Goal: Task Accomplishment & Management: Complete application form

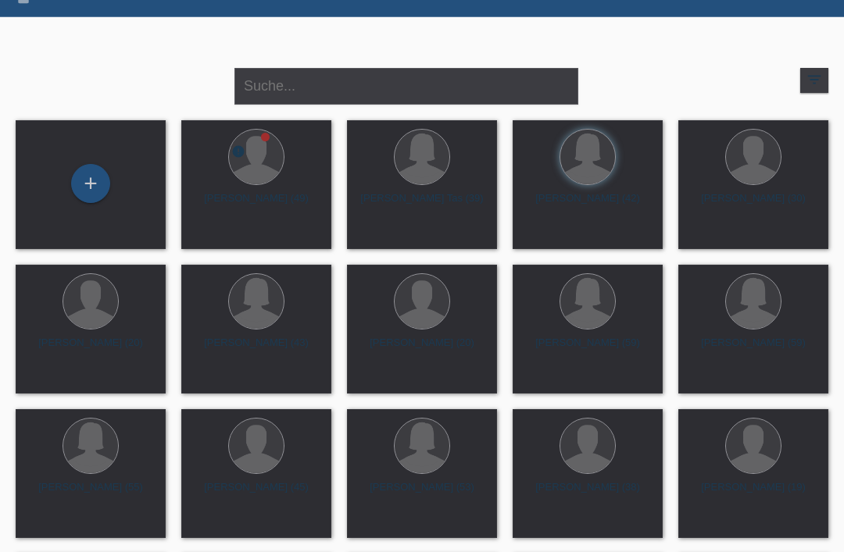
scroll to position [352, 0]
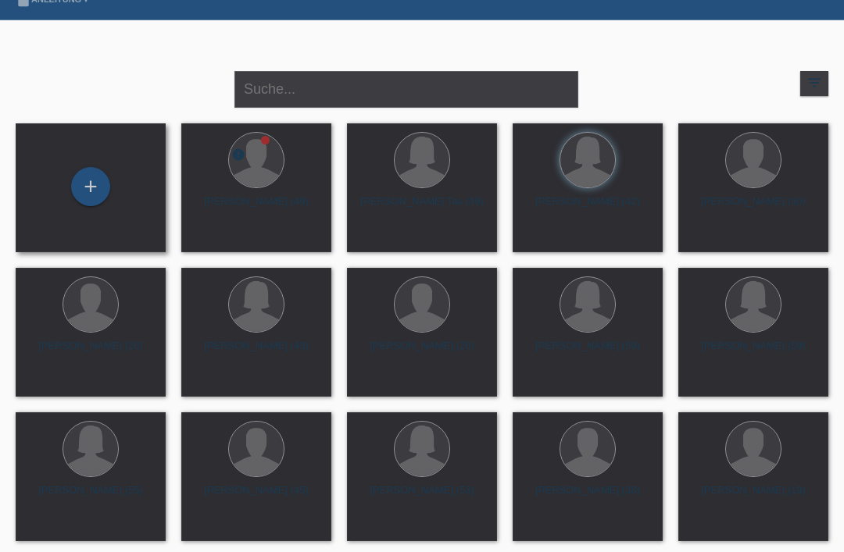
click at [92, 163] on div "+" at bounding box center [91, 187] width 150 height 129
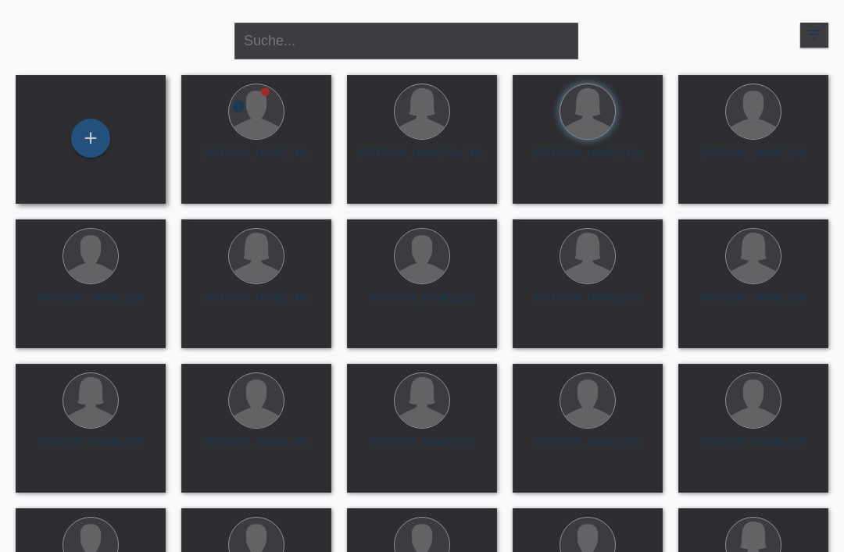
scroll to position [402, 0]
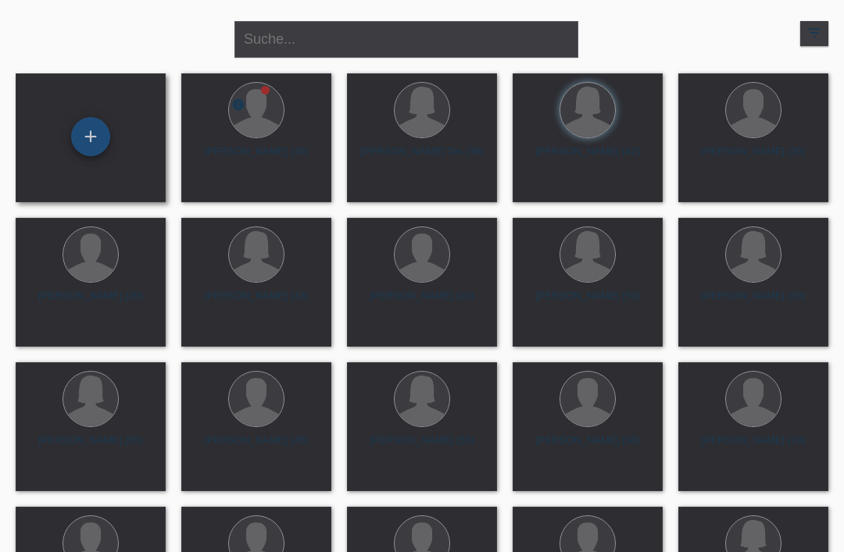
click at [89, 134] on div "+" at bounding box center [91, 136] width 38 height 27
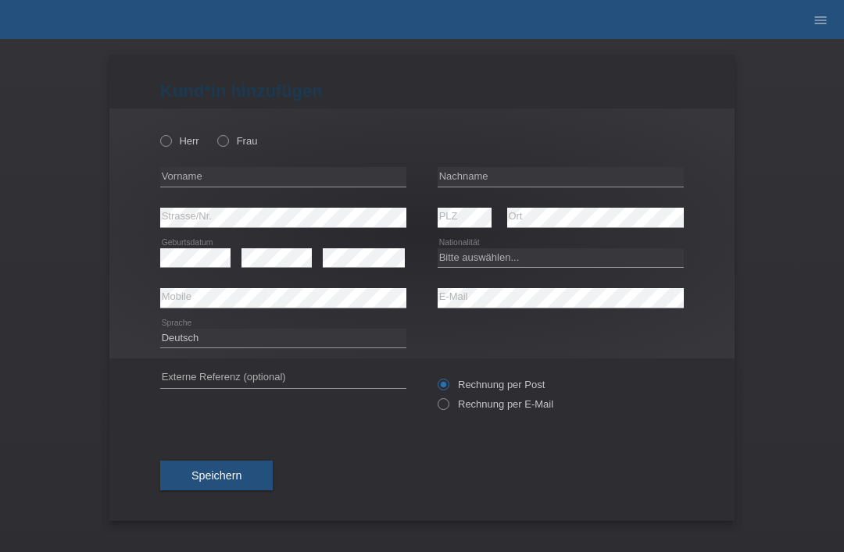
click at [156, 139] on div "Herr Frau error Vorname error" at bounding box center [421, 234] width 625 height 250
click at [177, 141] on label "Herr" at bounding box center [179, 141] width 39 height 12
click at [170, 141] on input "Herr" at bounding box center [165, 140] width 10 height 10
radio input "true"
click at [513, 175] on input "text" at bounding box center [561, 177] width 246 height 20
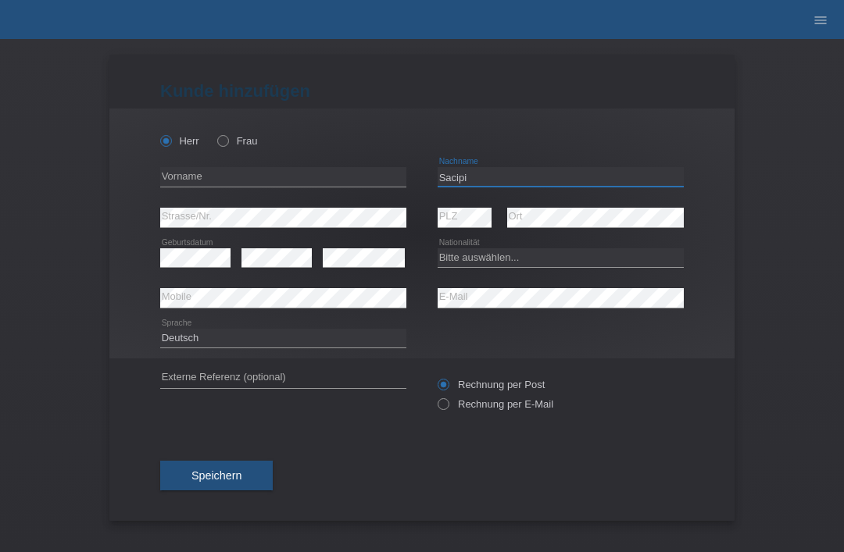
type input "Sacipi"
click at [300, 165] on div "error Vorname" at bounding box center [283, 177] width 246 height 41
click at [344, 180] on input "text" at bounding box center [283, 177] width 246 height 20
type input "Arion"
click at [526, 264] on select "Bitte auswählen... Schweiz Deutschland Liechtenstein Österreich ------------ Af…" at bounding box center [561, 257] width 246 height 19
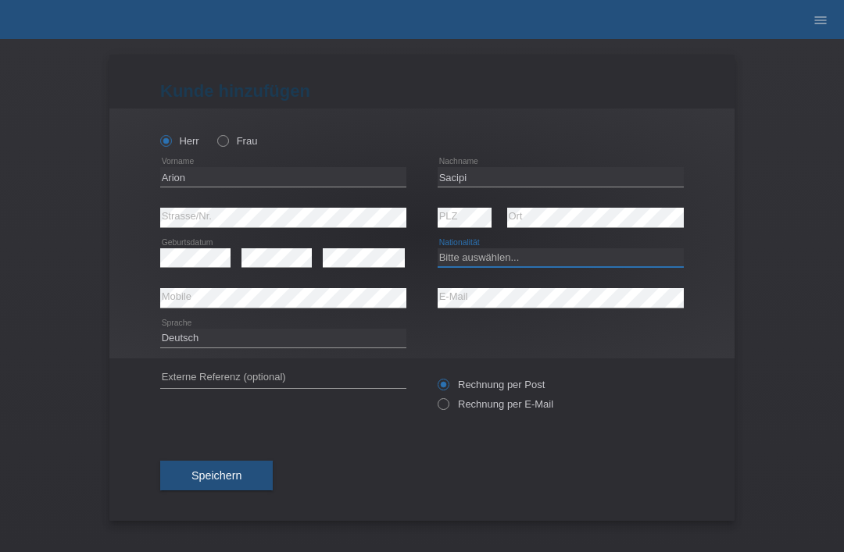
select select "RS"
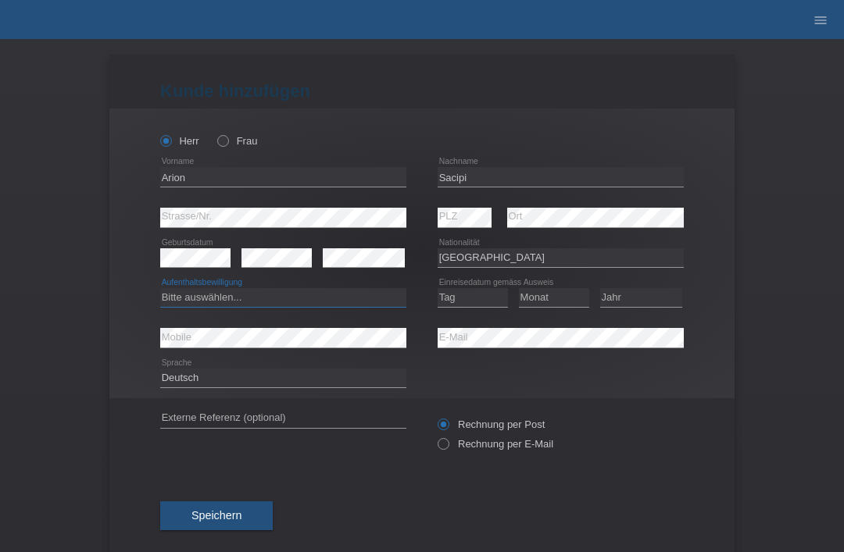
click at [280, 307] on select "Bitte auswählen... C B B - Flüchtlingsstatus Andere" at bounding box center [283, 297] width 246 height 19
select select "C"
click at [484, 307] on select "Tag 01 02 03 04 05 06 07 08 09 10 11" at bounding box center [473, 297] width 70 height 19
select select "20"
click at [567, 297] on select "Monat 01 02 03 04 05 06 07 08 09 10 11" at bounding box center [554, 297] width 70 height 19
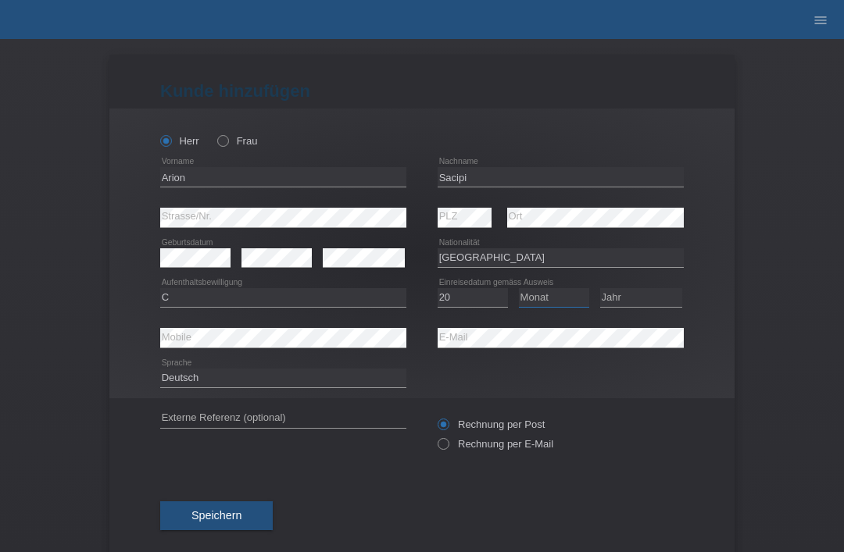
click at [557, 298] on select "Monat 01 02 03 04 05 06 07 08 09 10 11" at bounding box center [554, 297] width 70 height 19
select select "06"
click at [647, 302] on select "Jahr 2025 2024 2023 2022 2021 2020 2019 2018 2017 2016 2015 2014 2013 2012 2011…" at bounding box center [641, 297] width 82 height 19
select select "1998"
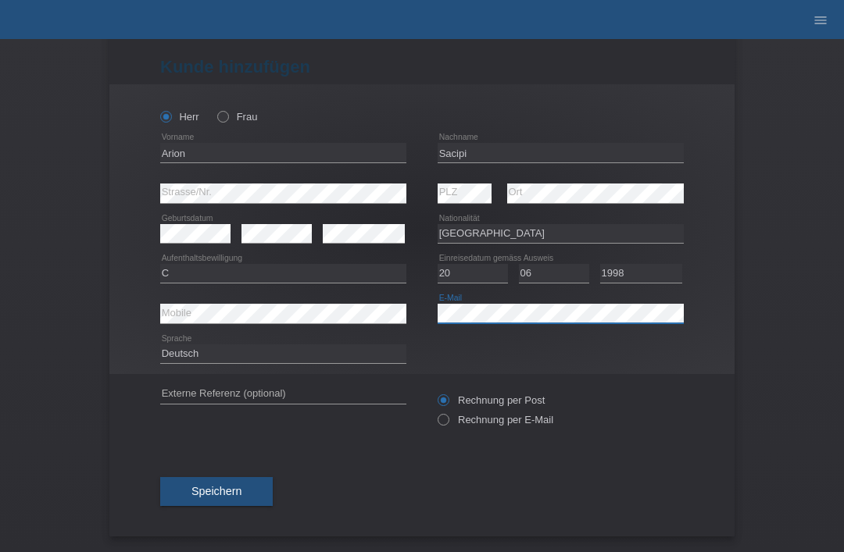
scroll to position [30, 0]
click at [231, 488] on span "Speichern" at bounding box center [216, 491] width 50 height 13
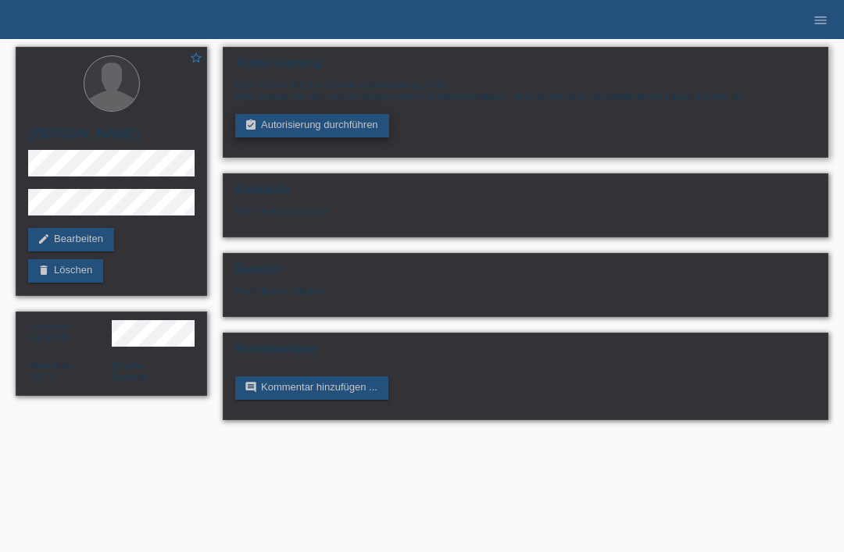
click at [317, 124] on link "assignment_turned_in Autorisierung durchführen" at bounding box center [312, 125] width 154 height 23
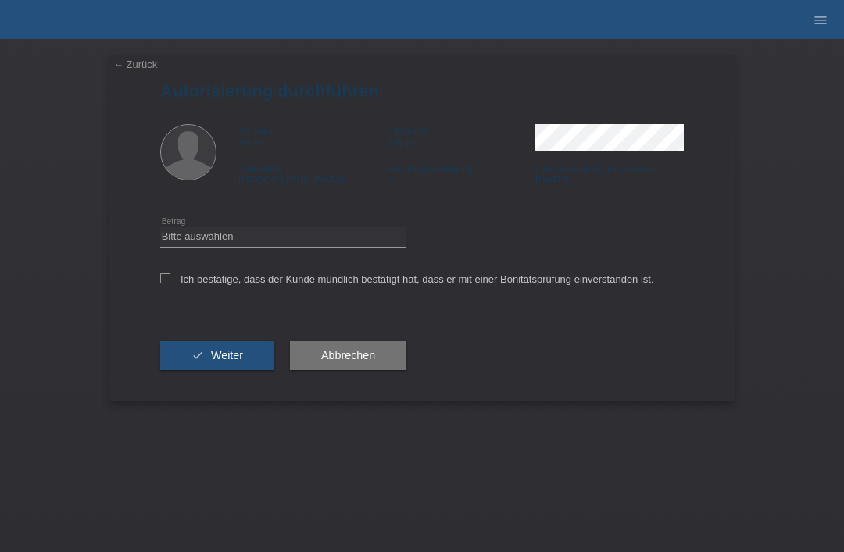
click at [198, 225] on div "Bitte auswählen CHF 1.00 - CHF 499.00 CHF 500.00 - CHF 1'999.00 CHF 2'000.00 - …" at bounding box center [283, 237] width 246 height 40
click at [185, 235] on select "Bitte auswählen CHF 1.00 - CHF 499.00 CHF 500.00 - CHF 1'999.00 CHF 2'000.00 - …" at bounding box center [283, 236] width 246 height 19
select select "3"
click at [170, 285] on label "Ich bestätige, dass der Kunde mündlich bestätigt hat, dass er mit einer Bonität…" at bounding box center [407, 279] width 494 height 12
click at [170, 284] on input "Ich bestätige, dass der Kunde mündlich bestätigt hat, dass er mit einer Bonität…" at bounding box center [165, 278] width 10 height 10
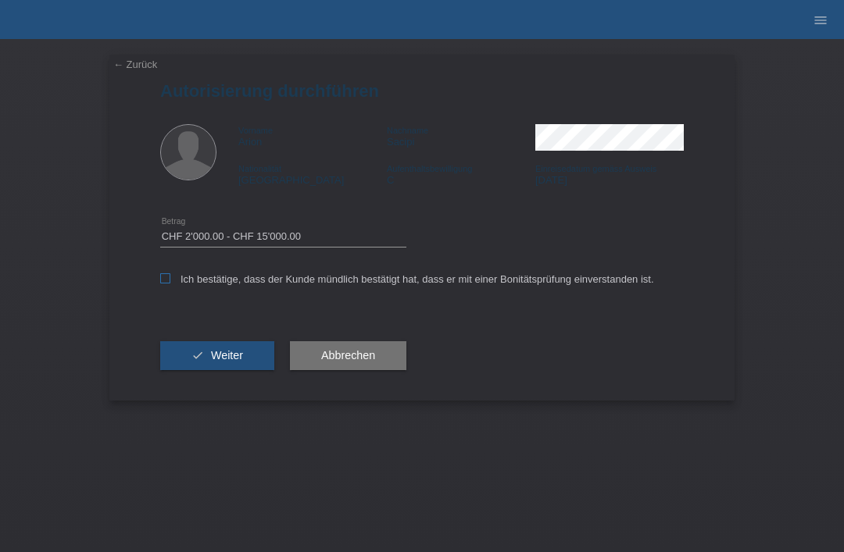
checkbox input "true"
click at [186, 366] on button "check Weiter" at bounding box center [217, 356] width 114 height 30
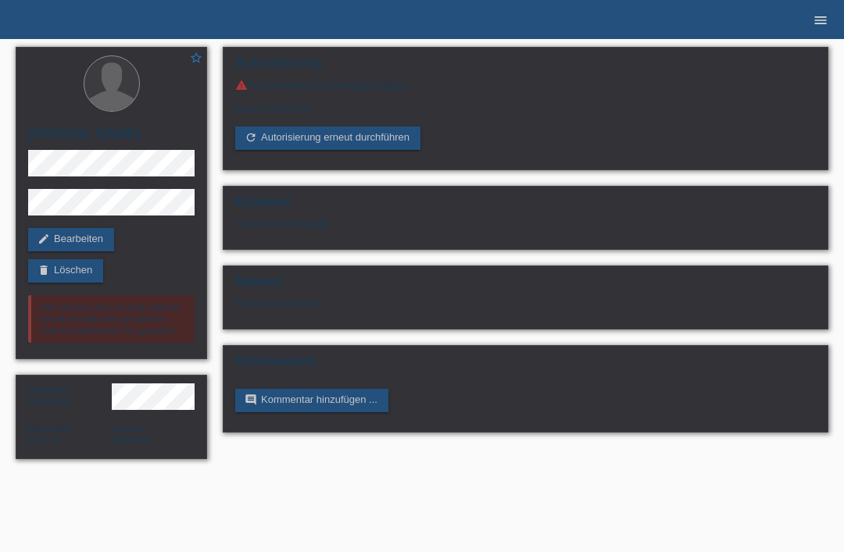
click at [823, 22] on icon "menu" at bounding box center [821, 21] width 16 height 16
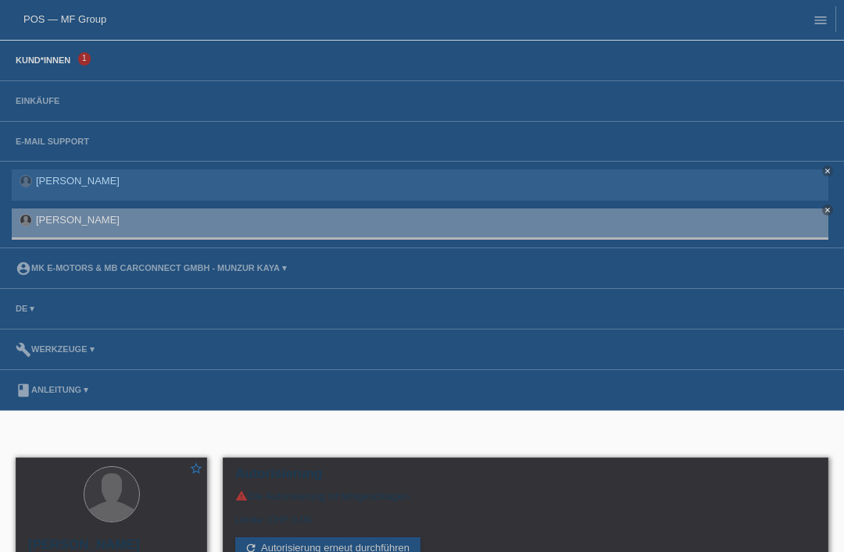
click at [41, 64] on link "Kund*innen" at bounding box center [43, 59] width 70 height 9
